Goal: Manage account settings

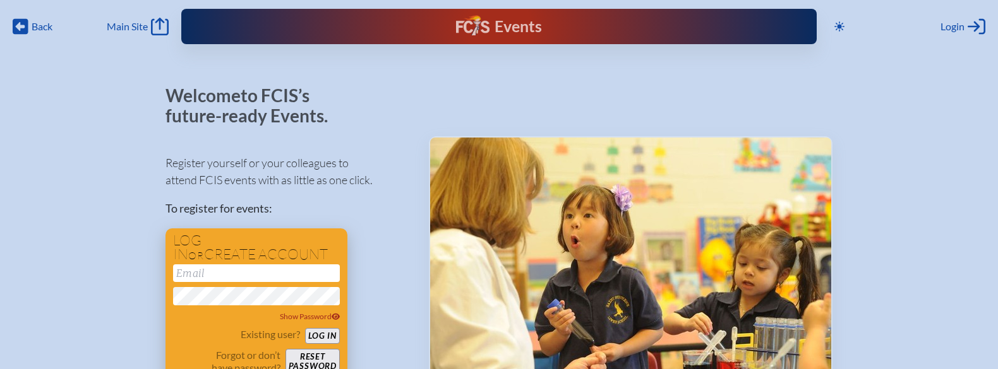
type input "[EMAIL_ADDRESS][DOMAIN_NAME]"
click at [318, 334] on button "Log in" at bounding box center [322, 336] width 35 height 16
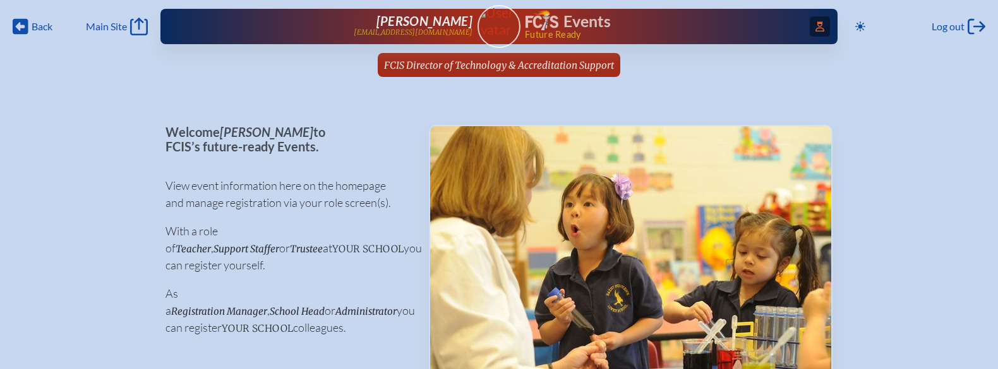
click at [820, 28] on icon "Access Users..." at bounding box center [819, 26] width 9 height 10
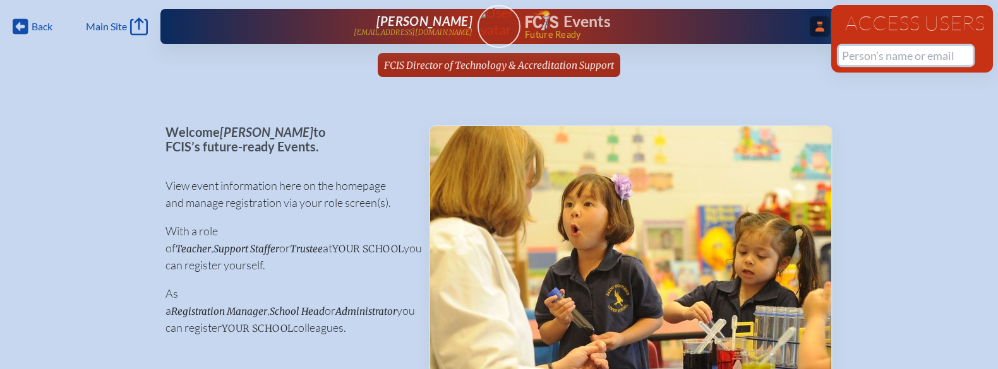
click at [866, 59] on input "text" at bounding box center [906, 55] width 134 height 19
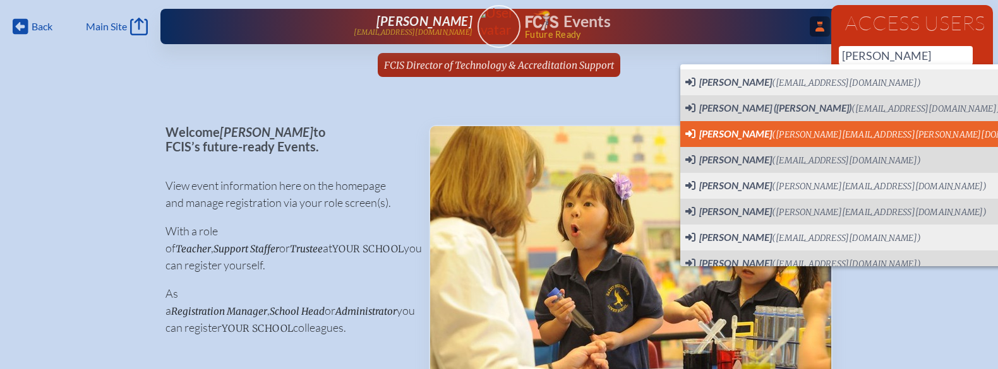
click at [858, 139] on span "Nelson Felipe (nelson.felipe@htes.org) User Profile" at bounding box center [881, 134] width 393 height 16
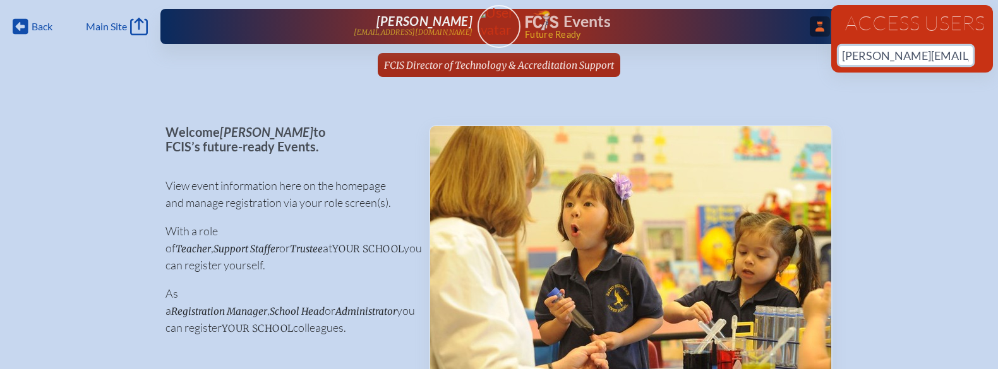
type input "[PERSON_NAME][EMAIL_ADDRESS][PERSON_NAME][DOMAIN_NAME]"
click at [815, 22] on icon "...Close Access Users" at bounding box center [819, 26] width 9 height 10
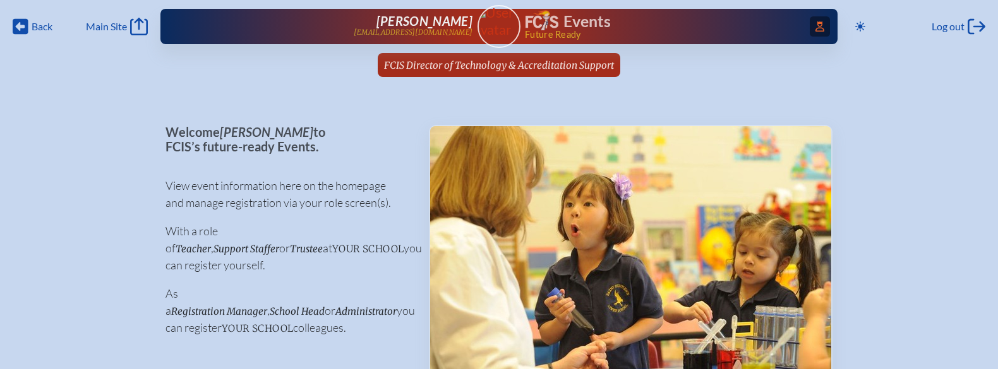
click at [820, 30] on icon "Access Users..." at bounding box center [819, 26] width 9 height 10
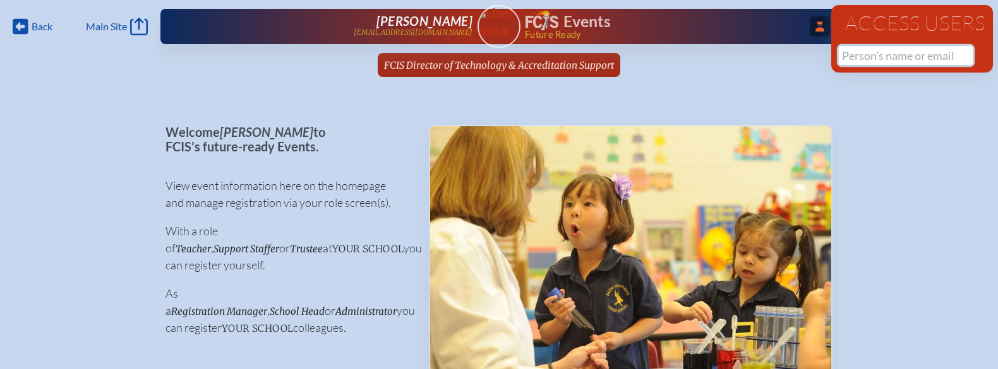
click at [895, 51] on input "text" at bounding box center [906, 55] width 134 height 19
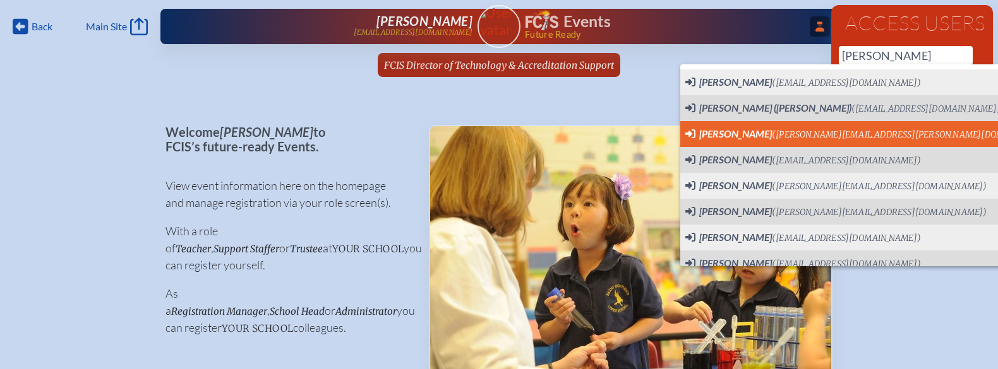
click at [861, 128] on span "Nelson Felipe (nelson.felipe@htes.org) User Profile" at bounding box center [881, 134] width 393 height 16
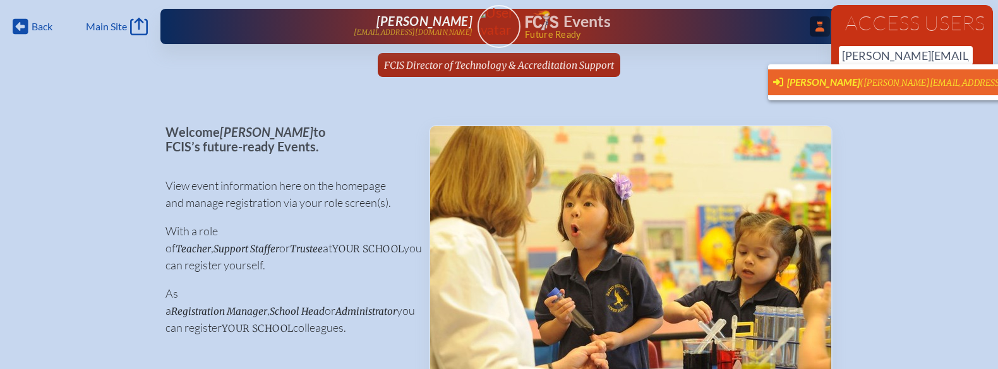
click at [841, 89] on span "Nelson Felipe (nelson.felipe@htes.org)" at bounding box center [957, 83] width 368 height 14
type input "[PERSON_NAME][EMAIL_ADDRESS][PERSON_NAME][DOMAIN_NAME]"
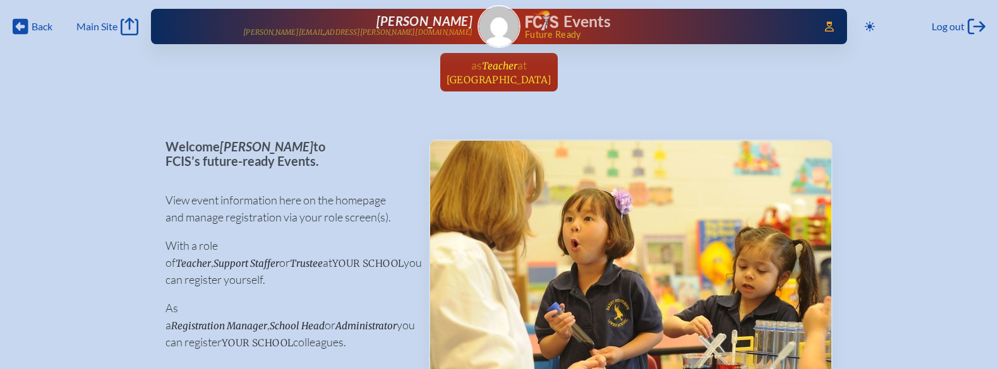
click at [557, 68] on link "as Teacher at [GEOGRAPHIC_DATA] since [DATE]" at bounding box center [499, 72] width 116 height 39
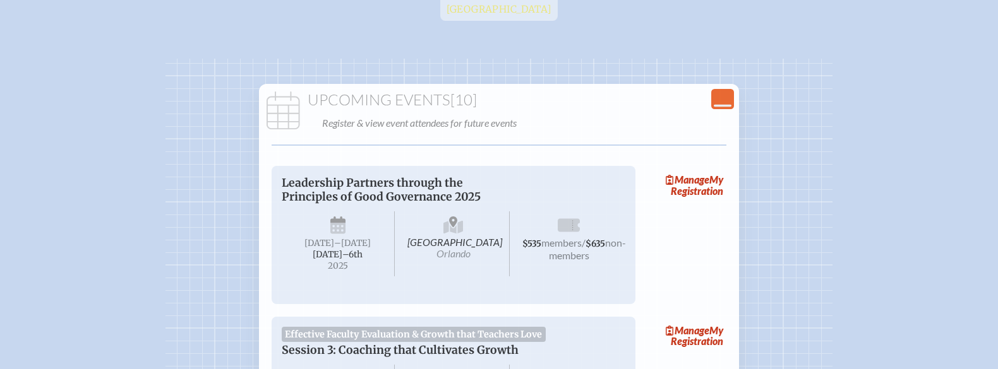
scroll to position [126, 0]
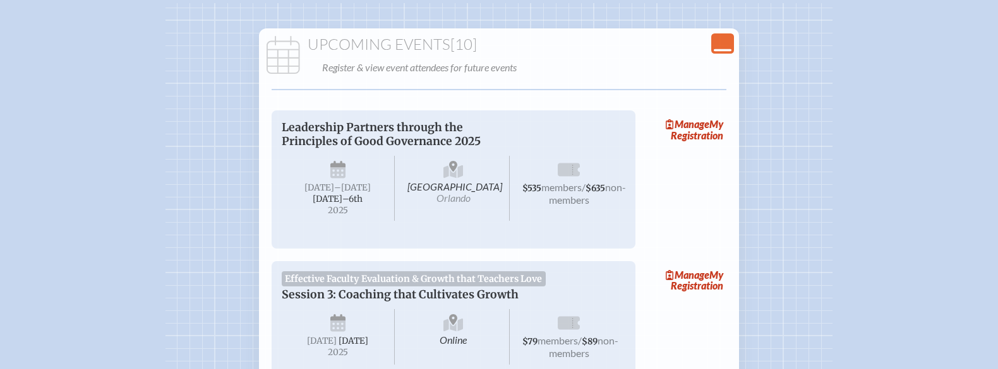
click at [729, 50] on icon at bounding box center [723, 50] width 18 height 3
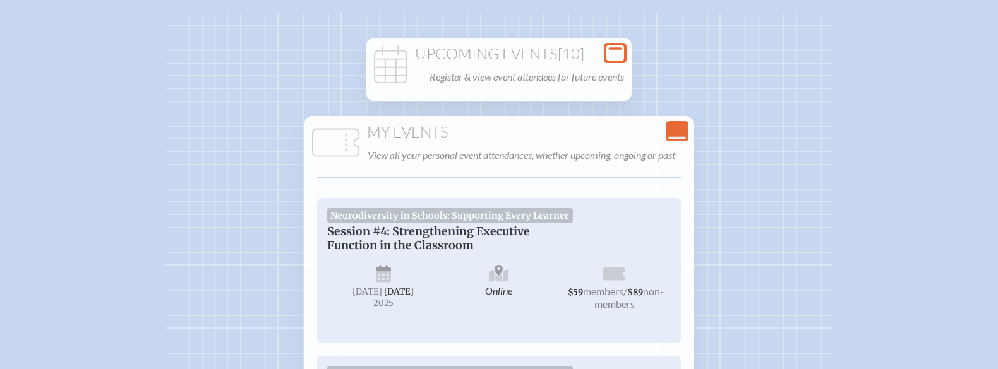
scroll to position [109, 0]
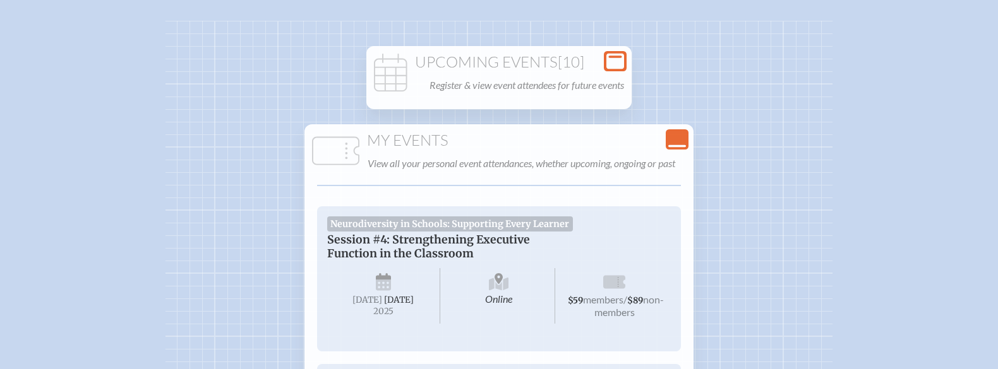
click at [672, 141] on icon "Close Console" at bounding box center [677, 140] width 18 height 18
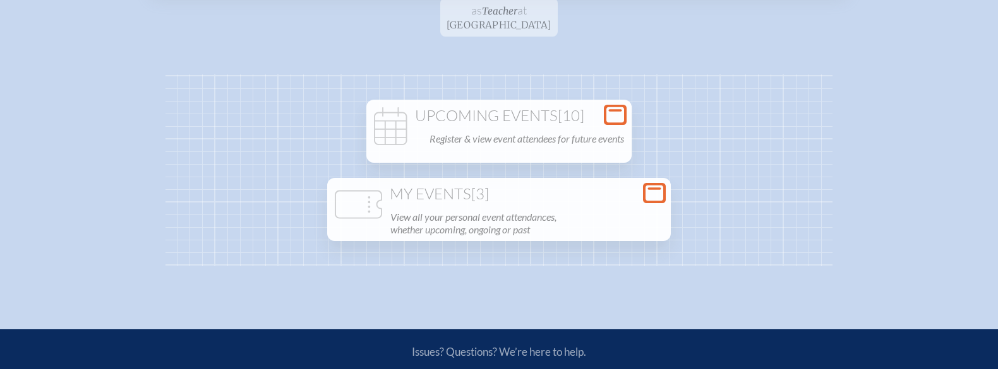
scroll to position [0, 0]
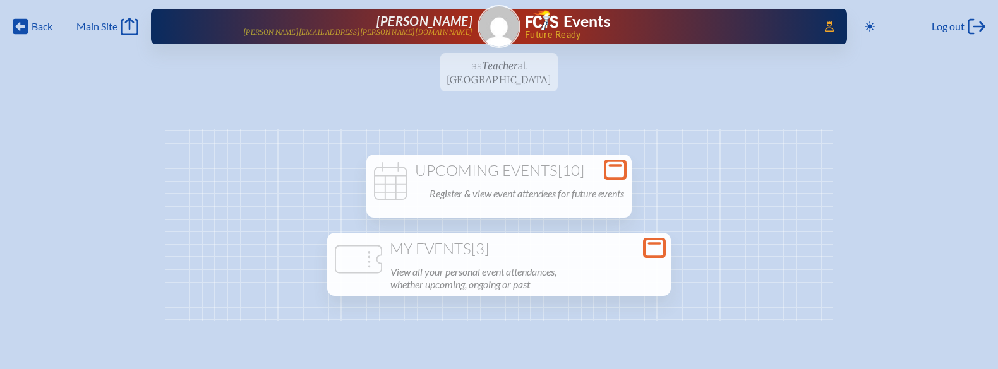
click at [496, 68] on ul "as Teacher at [GEOGRAPHIC_DATA] since [DATE]" at bounding box center [499, 76] width 998 height 46
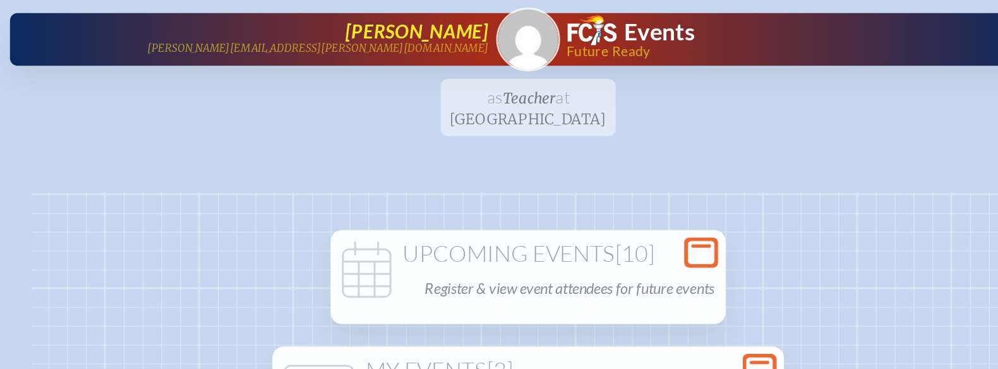
click at [441, 30] on p "[PERSON_NAME][EMAIL_ADDRESS][PERSON_NAME][DOMAIN_NAME]" at bounding box center [357, 32] width 229 height 8
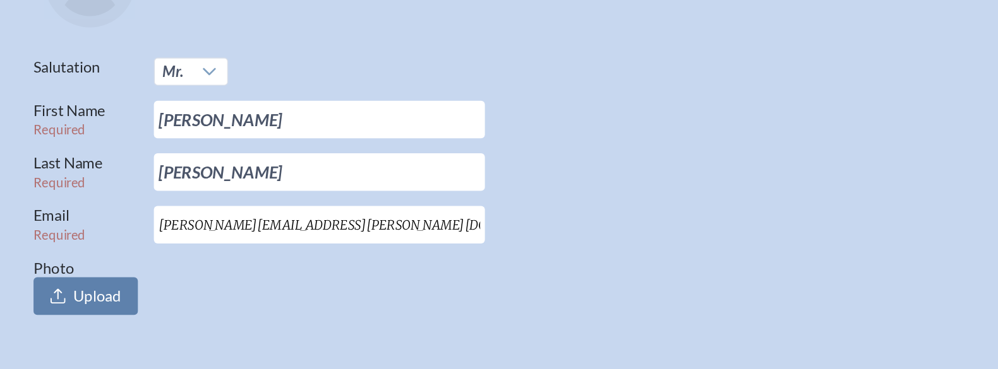
scroll to position [93, 0]
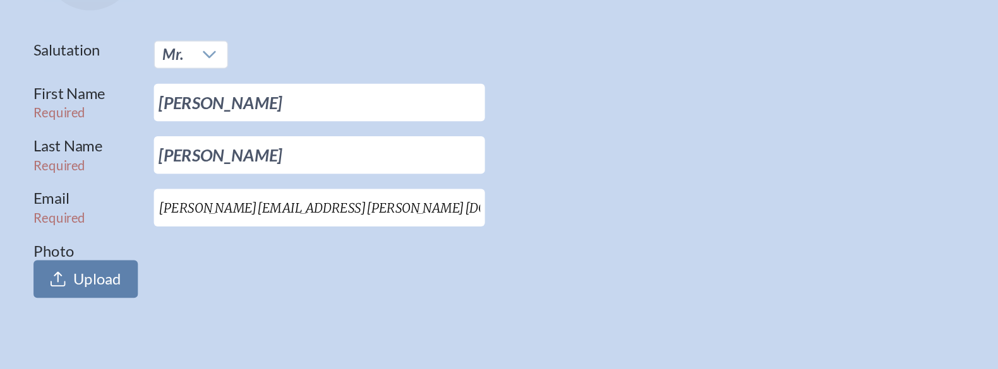
drag, startPoint x: 345, startPoint y: 263, endPoint x: 248, endPoint y: 261, distance: 96.6
click at [248, 261] on input "[PERSON_NAME][EMAIL_ADDRESS][PERSON_NAME][DOMAIN_NAME]" at bounding box center [359, 260] width 222 height 25
